Goal: Information Seeking & Learning: Learn about a topic

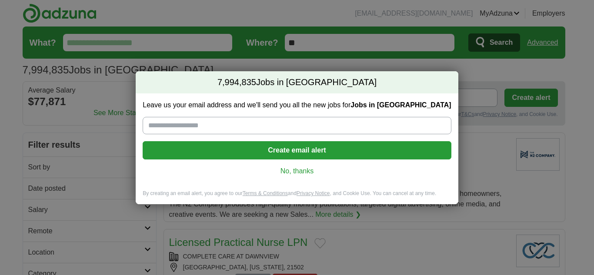
click at [299, 168] on link "No, thanks" at bounding box center [297, 171] width 294 height 10
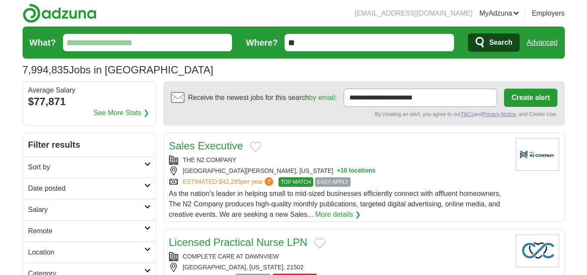
click at [135, 41] on input "What?" at bounding box center [148, 42] width 170 height 17
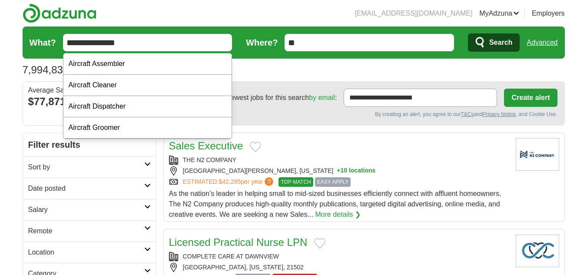
type input "**********"
click at [468, 33] on button "Search" at bounding box center [494, 42] width 52 height 18
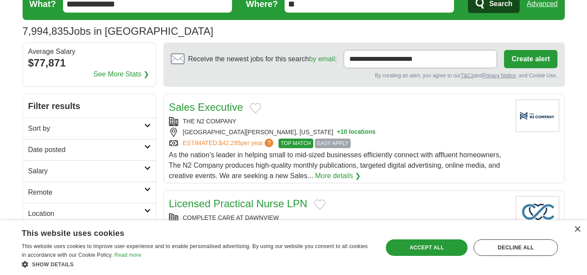
scroll to position [87, 0]
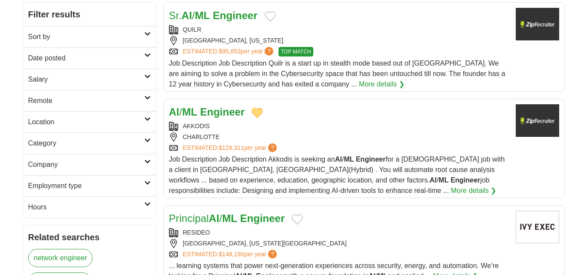
click at [195, 110] on strong "ML" at bounding box center [189, 112] width 15 height 12
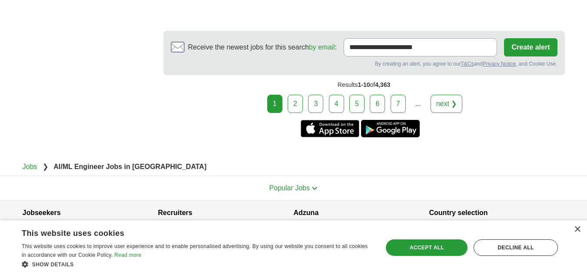
scroll to position [1635, 0]
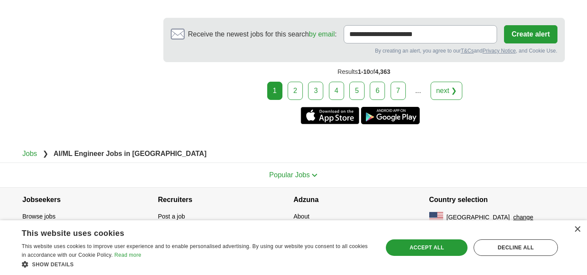
click at [301, 91] on link "2" at bounding box center [295, 91] width 15 height 18
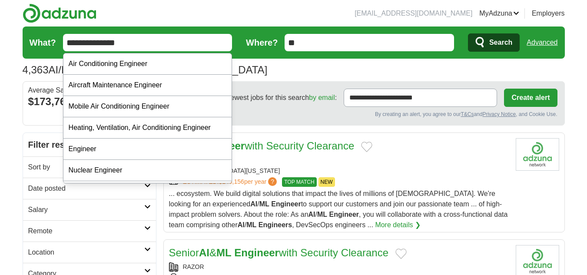
drag, startPoint x: 89, startPoint y: 40, endPoint x: 47, endPoint y: 39, distance: 41.3
click at [48, 40] on form "**********" at bounding box center [294, 43] width 542 height 32
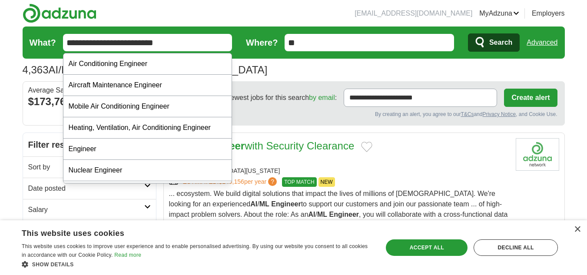
type input "**********"
click at [468, 33] on button "Search" at bounding box center [494, 42] width 52 height 18
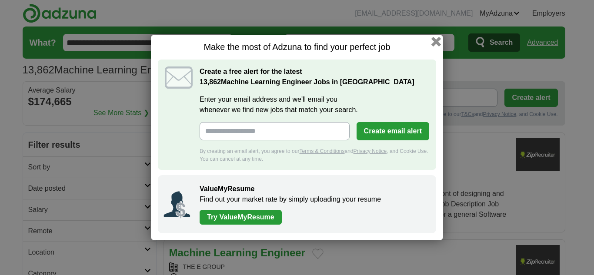
click at [435, 43] on button "button" at bounding box center [436, 42] width 10 height 10
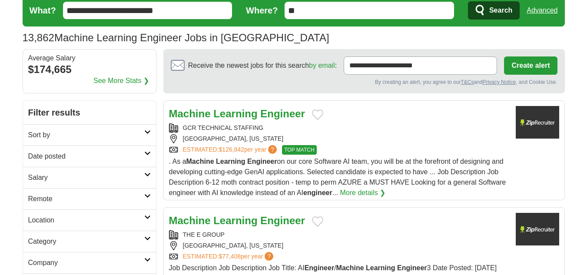
scroll to position [87, 0]
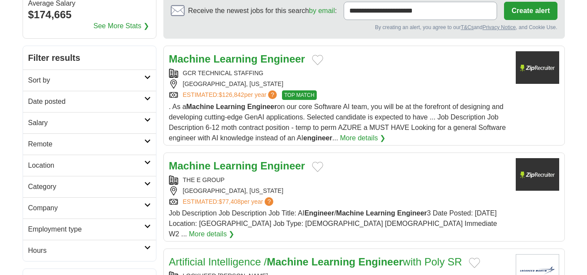
click at [314, 166] on button "Add to favorite jobs" at bounding box center [317, 167] width 11 height 10
click at [268, 165] on strong "Engineer" at bounding box center [282, 166] width 45 height 12
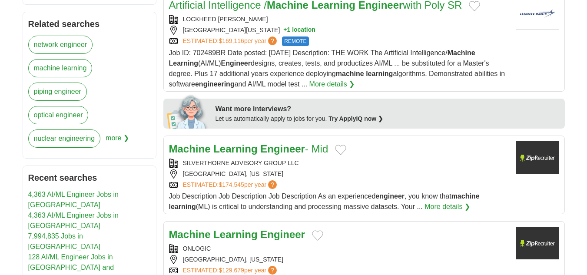
scroll to position [348, 0]
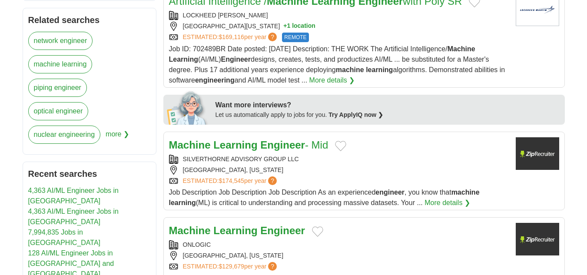
click at [342, 141] on button "Add to favorite jobs" at bounding box center [340, 146] width 11 height 10
click at [307, 139] on link "Machine Learning Engineer - Mid" at bounding box center [249, 145] width 160 height 12
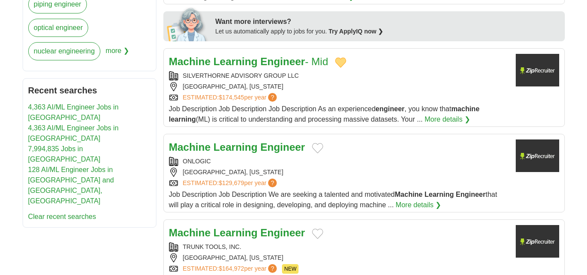
scroll to position [435, 0]
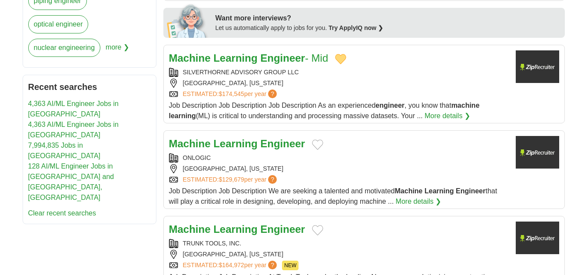
click at [313, 140] on button "Add to favorite jobs" at bounding box center [317, 145] width 11 height 10
click at [296, 138] on strong "Engineer" at bounding box center [282, 144] width 45 height 12
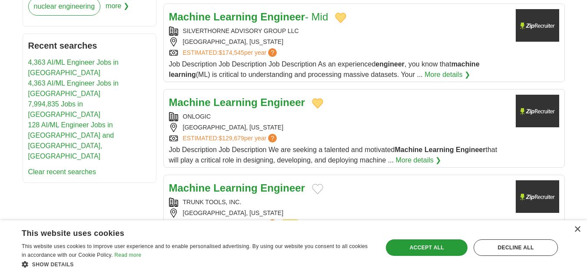
scroll to position [522, 0]
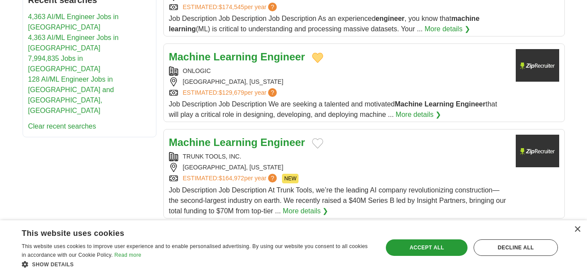
click at [317, 138] on button "Add to favorite jobs" at bounding box center [317, 143] width 11 height 10
click at [284, 136] on strong "Engineer" at bounding box center [282, 142] width 45 height 12
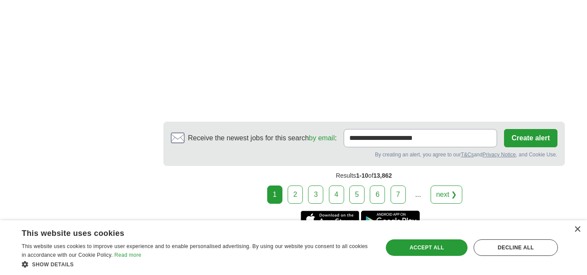
scroll to position [1391, 0]
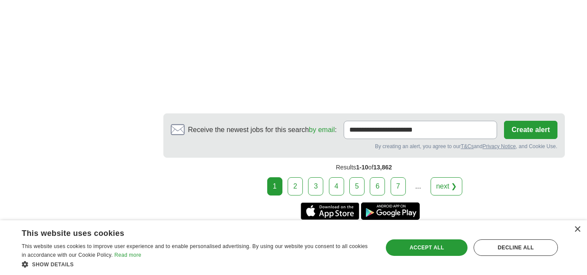
click at [300, 177] on link "2" at bounding box center [295, 186] width 15 height 18
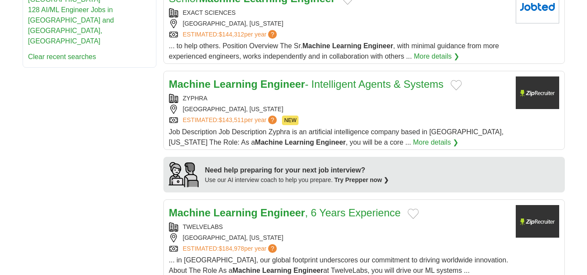
scroll to position [609, 0]
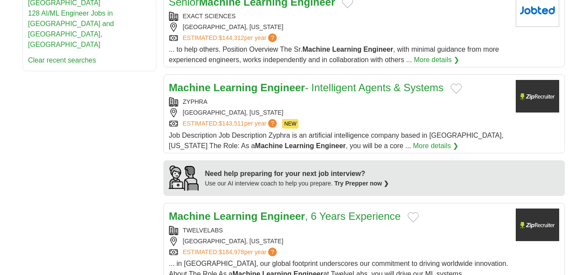
click at [458, 87] on button "Add to favorite jobs" at bounding box center [456, 88] width 11 height 10
click at [366, 89] on link "Machine Learning Engineer - Intelligent Agents & Systems" at bounding box center [306, 88] width 275 height 12
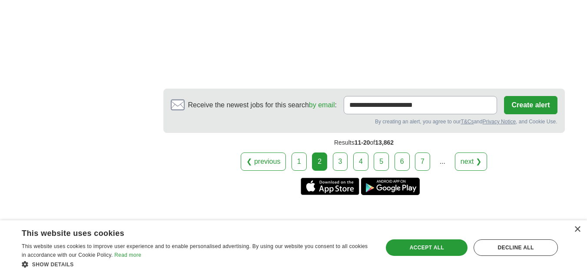
scroll to position [1478, 0]
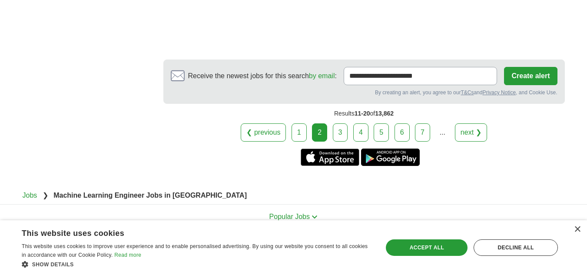
click at [336, 123] on link "3" at bounding box center [340, 132] width 15 height 18
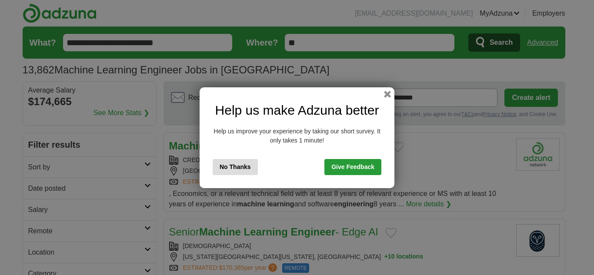
click at [229, 164] on button "No Thanks" at bounding box center [235, 167] width 45 height 16
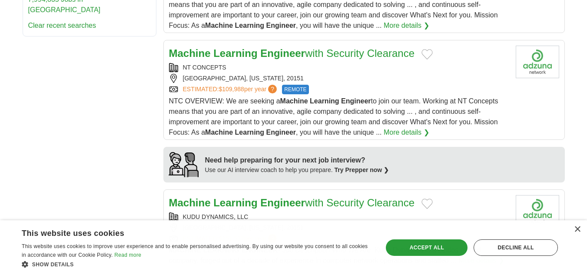
scroll to position [652, 0]
